Goal: Information Seeking & Learning: Learn about a topic

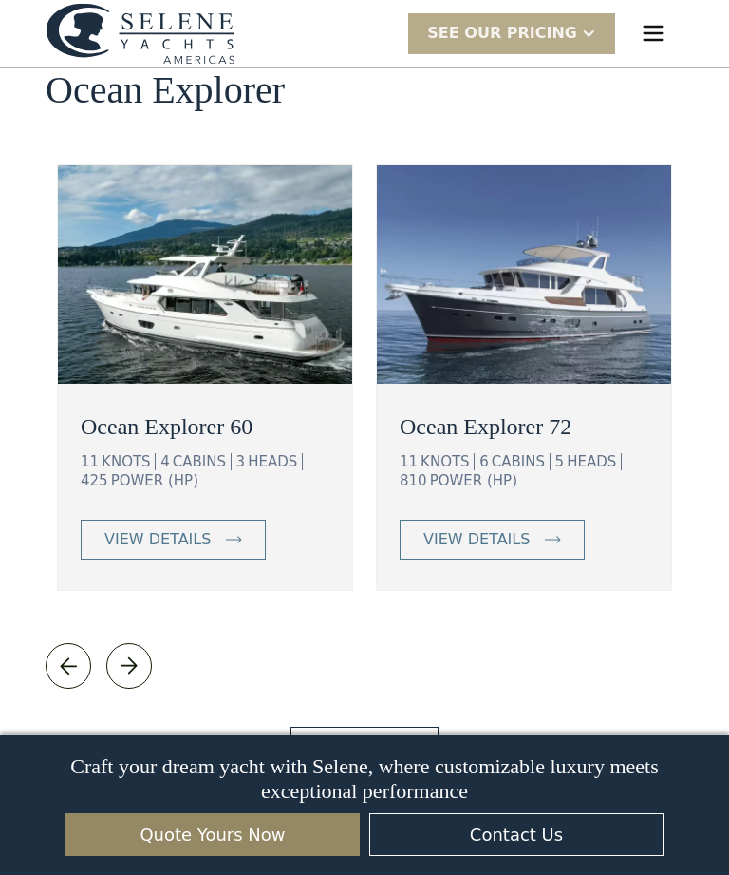
scroll to position [3416, 0]
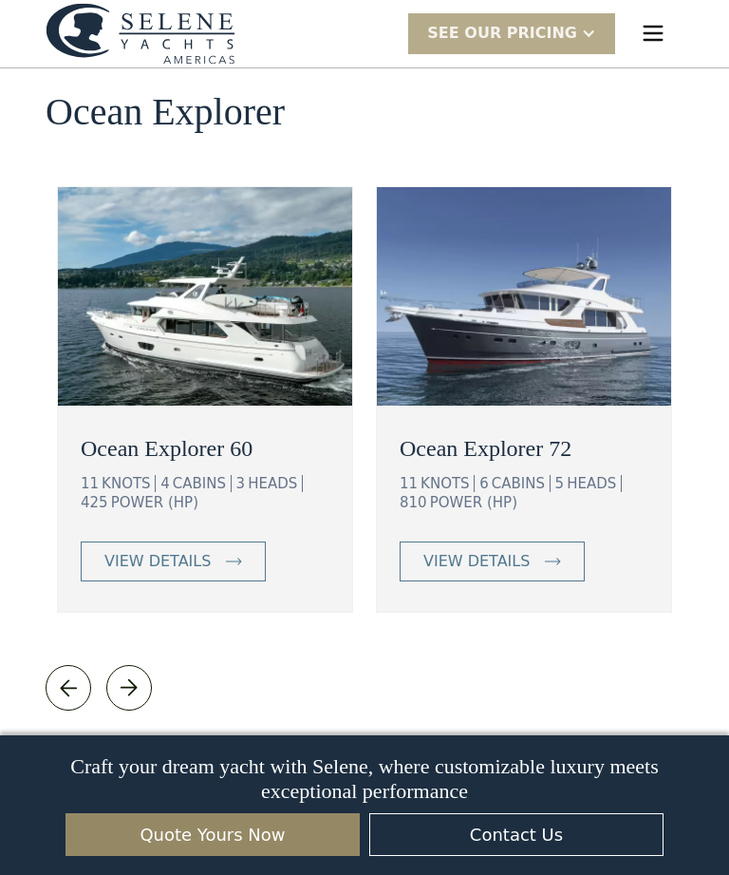
click at [399, 748] on link "View More" at bounding box center [364, 768] width 147 height 40
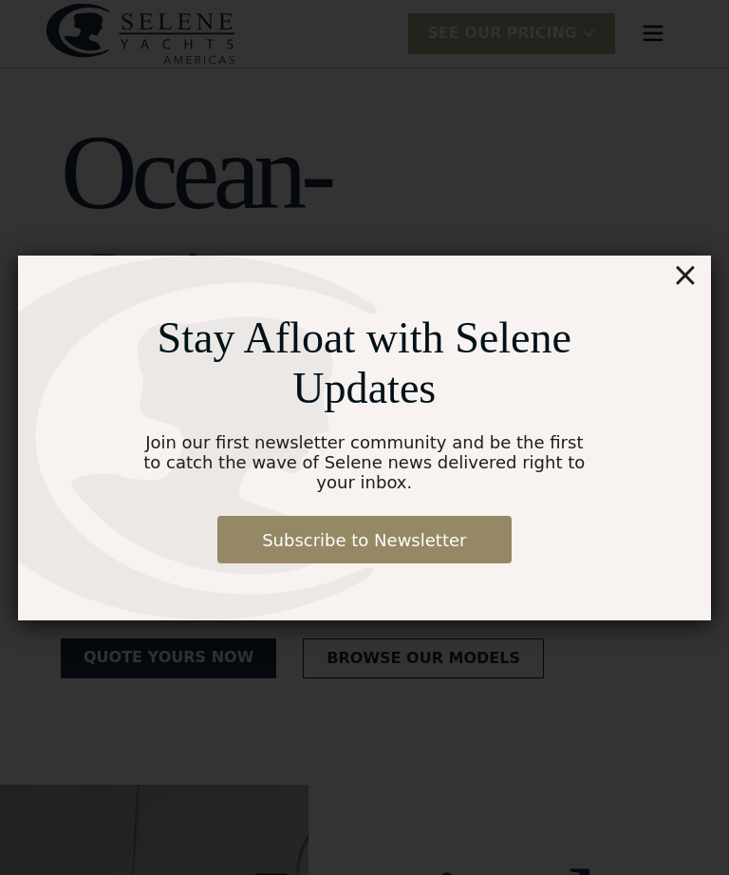
scroll to position [0, 0]
click at [680, 272] on div "×" at bounding box center [685, 274] width 28 height 38
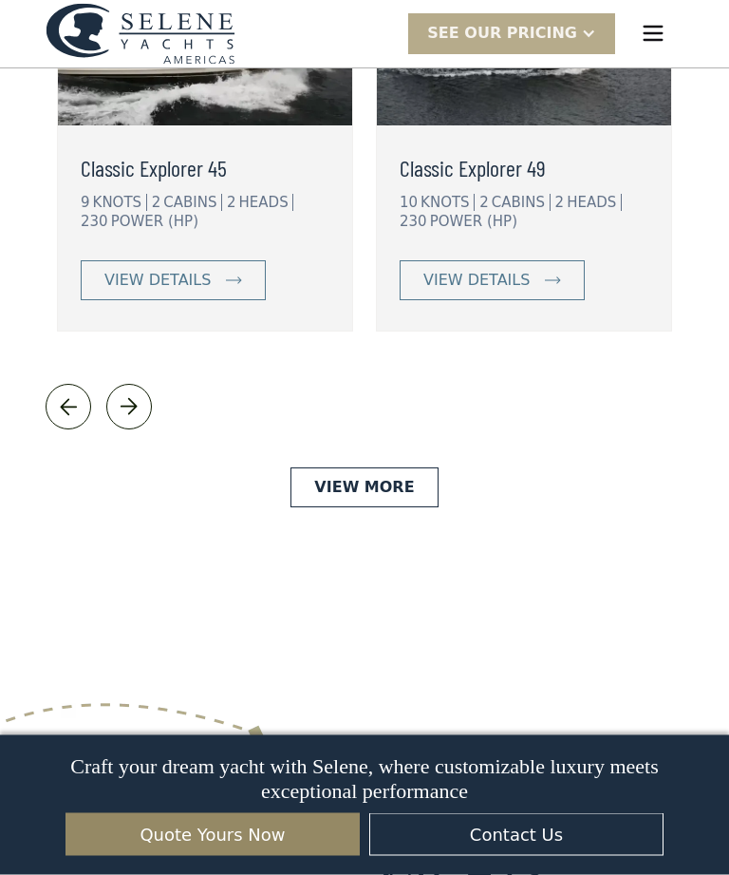
scroll to position [4469, 0]
click at [404, 467] on link "View More" at bounding box center [364, 487] width 147 height 40
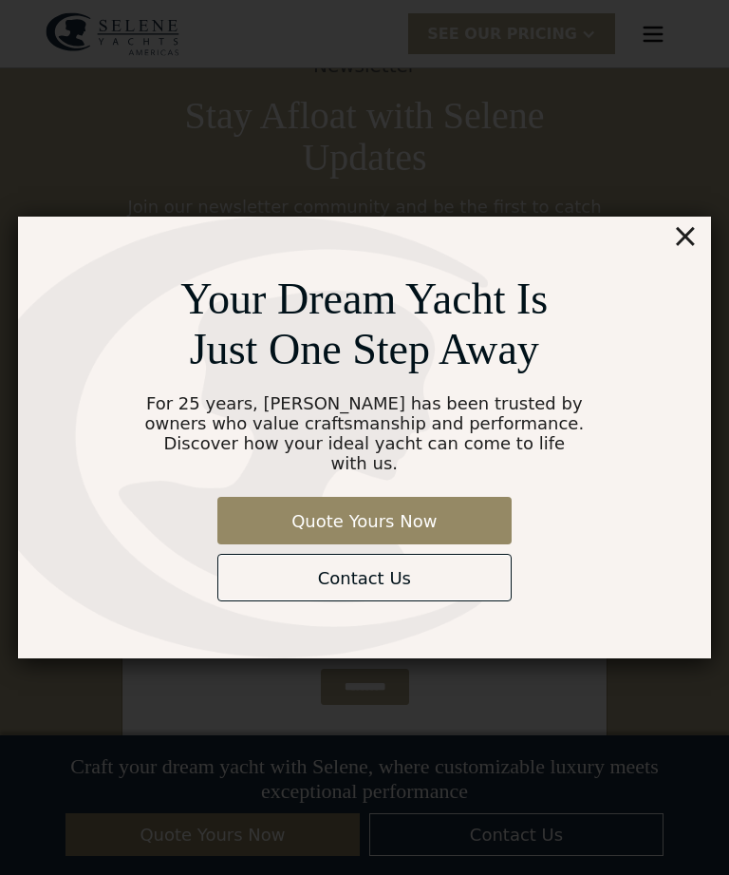
scroll to position [5145, 0]
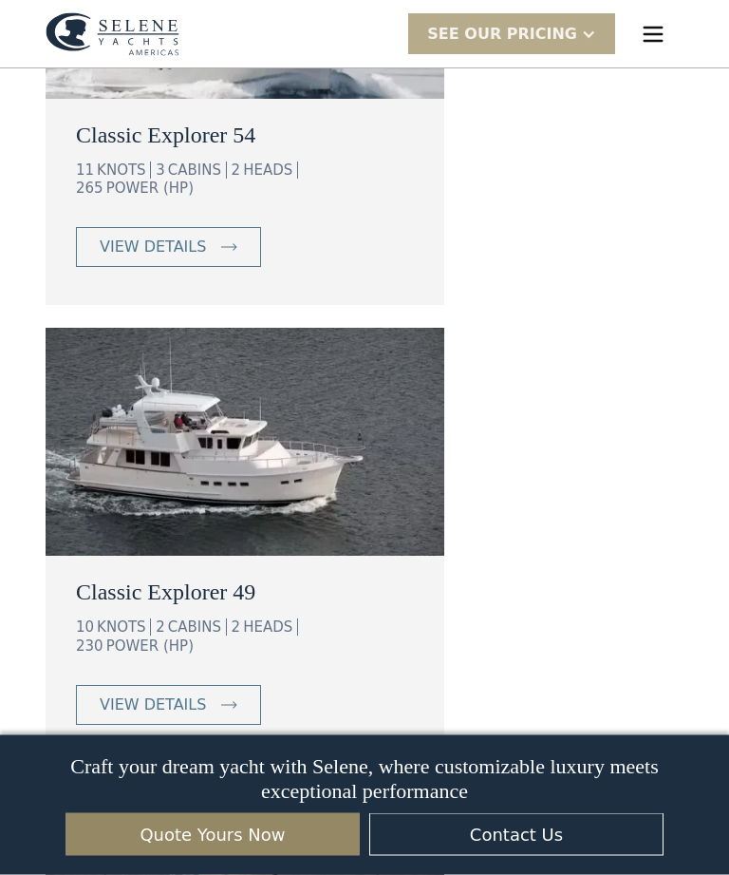
scroll to position [2900, 0]
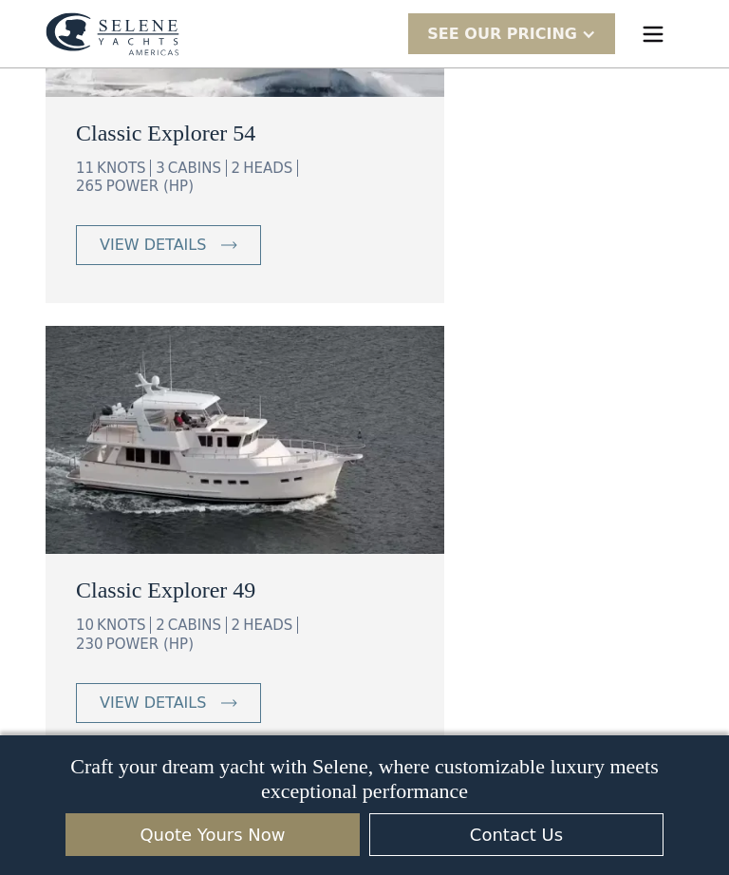
click at [156, 691] on div "view details" at bounding box center [153, 702] width 106 height 23
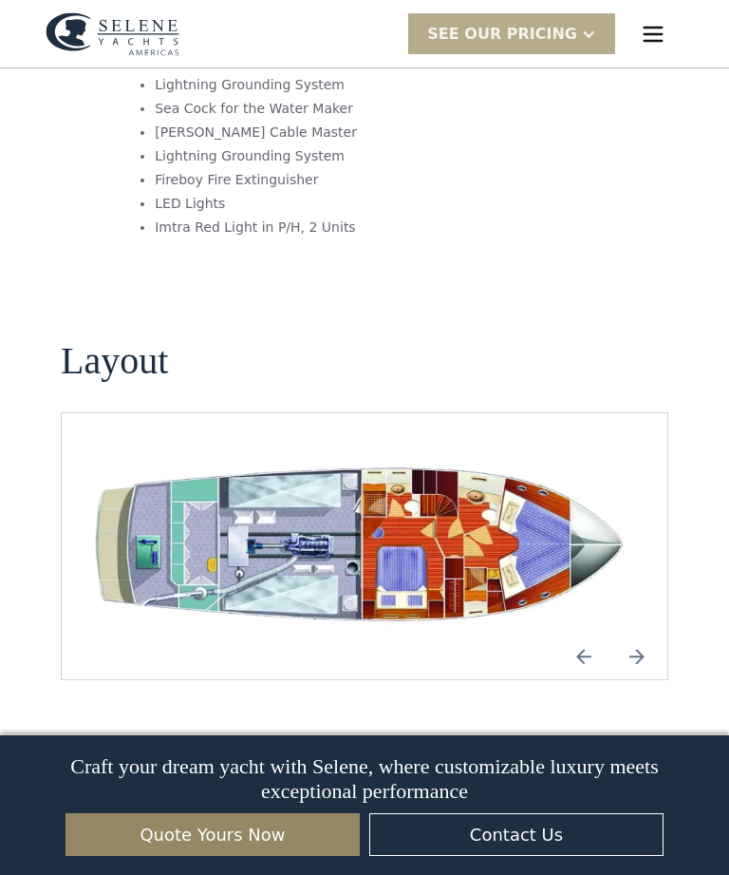
scroll to position [3435, 0]
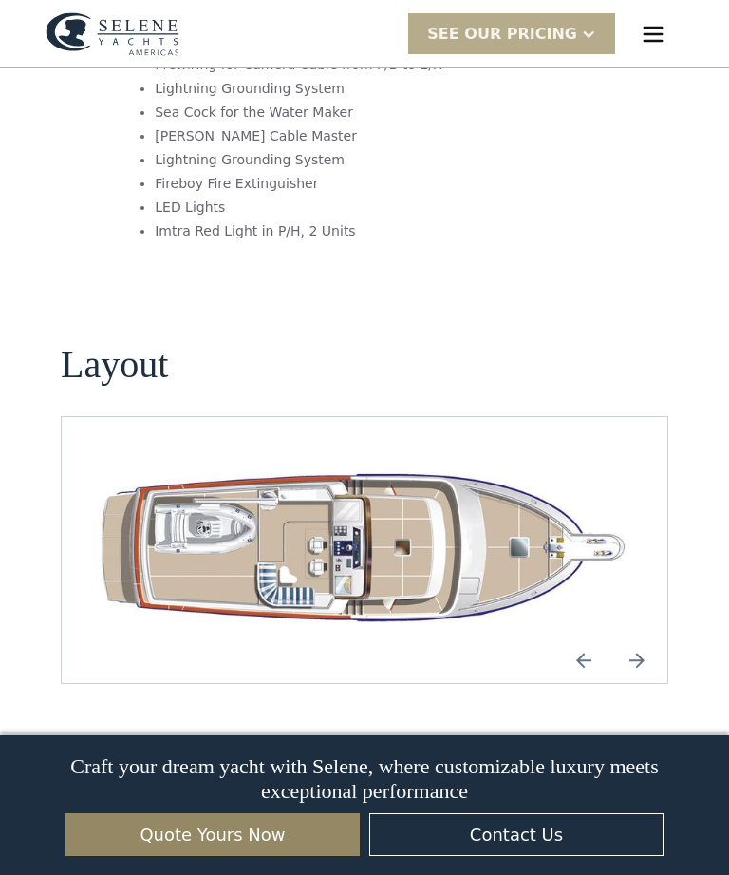
click at [636, 637] on img "Next slide" at bounding box center [637, 660] width 46 height 46
click at [645, 637] on img "Next slide" at bounding box center [637, 660] width 46 height 46
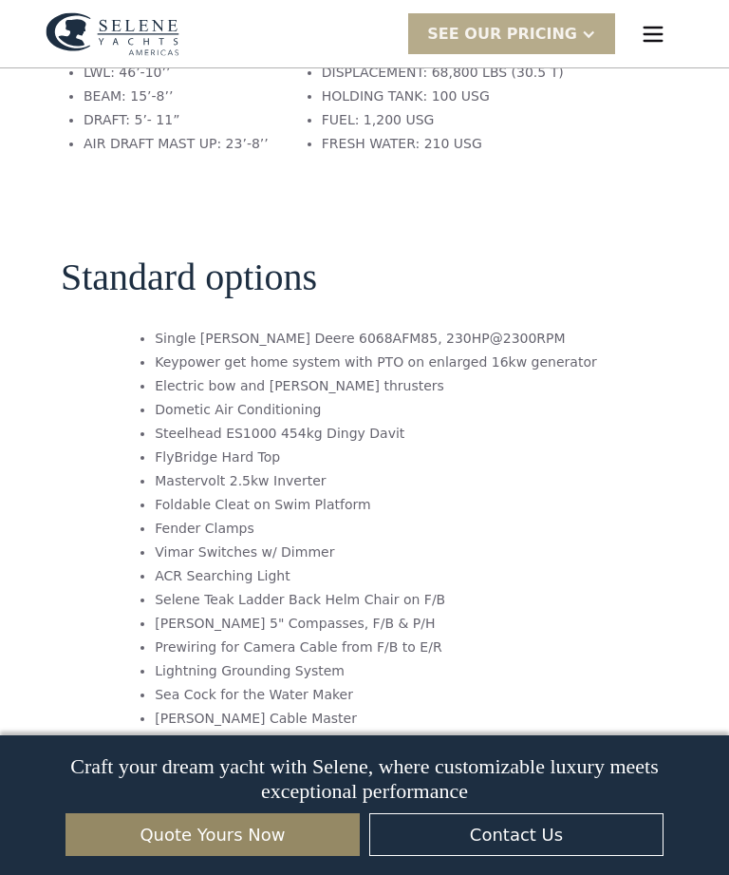
scroll to position [2844, 0]
